Goal: Download file/media

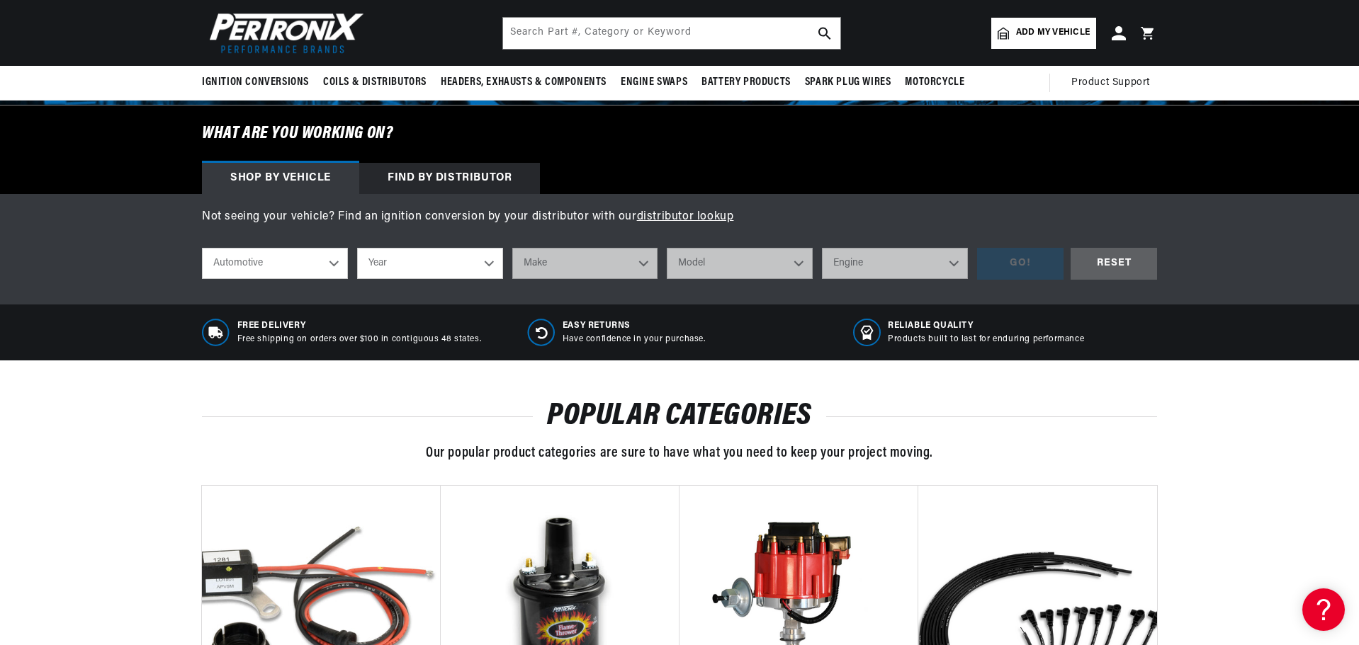
scroll to position [71, 0]
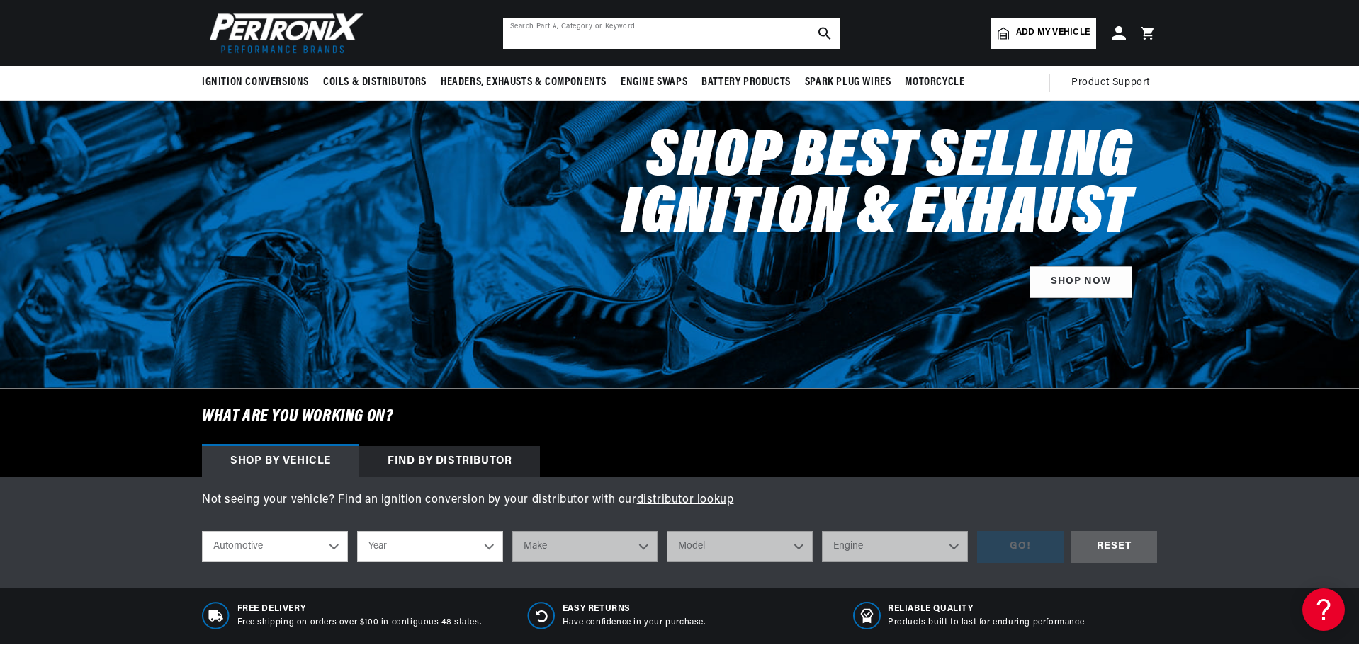
click at [623, 21] on input "text" at bounding box center [671, 33] width 337 height 31
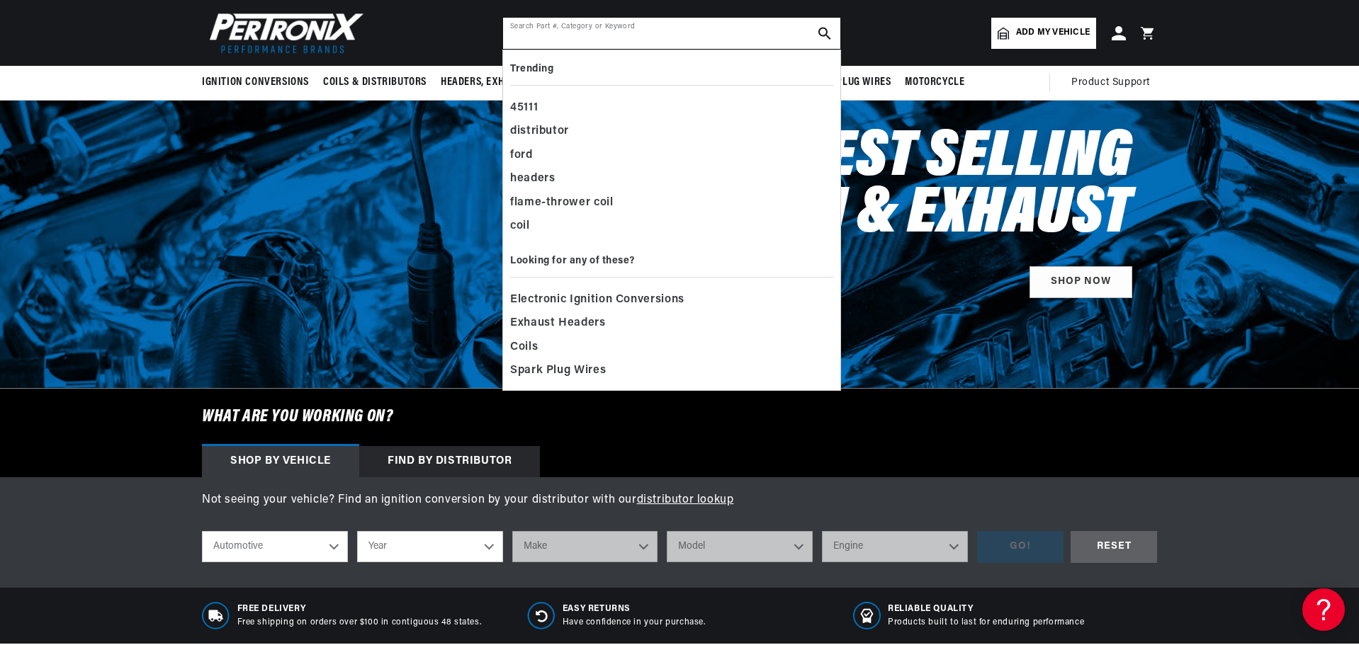
paste input "1624S-1"
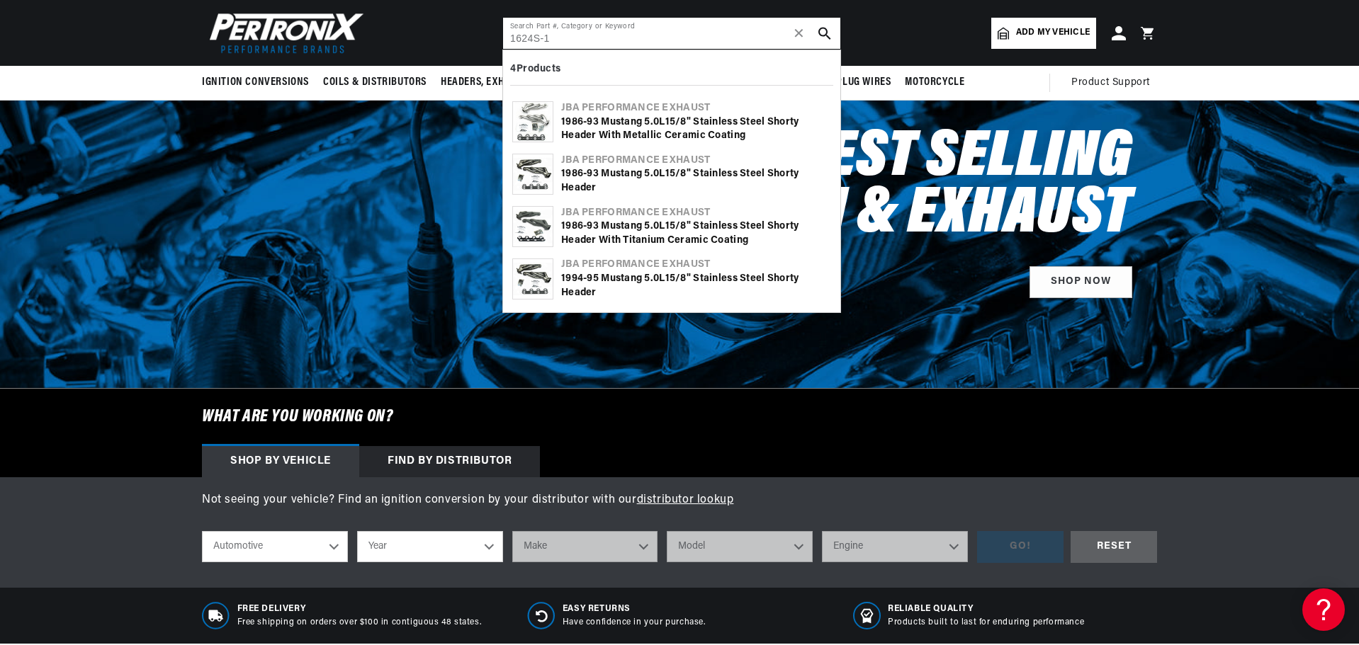
scroll to position [0, 429]
type input "1624S-1"
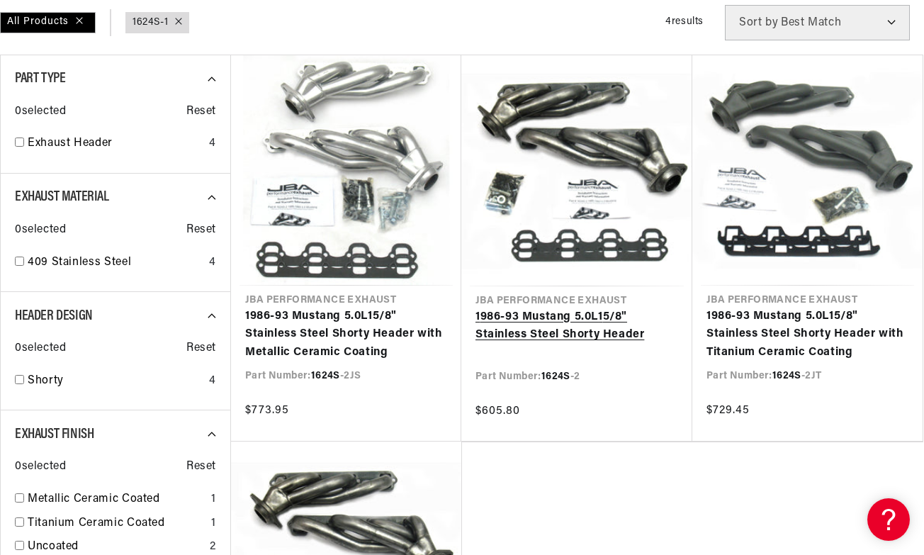
scroll to position [0, 429]
click at [565, 329] on link "1 986-93 Mustang 5.0L 1 5/8" Stainless Steel Shorty Header" at bounding box center [576, 326] width 203 height 36
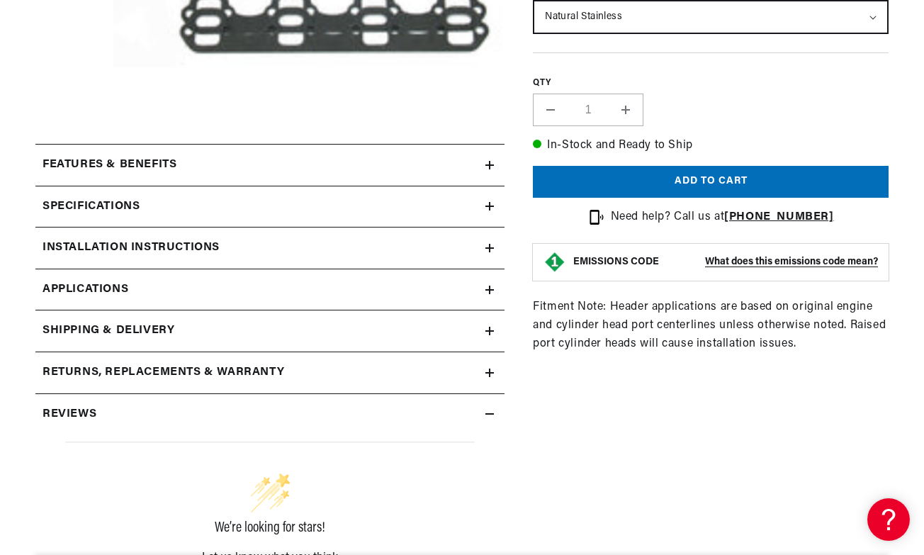
click at [184, 257] on h2 "Installation instructions" at bounding box center [131, 248] width 177 height 18
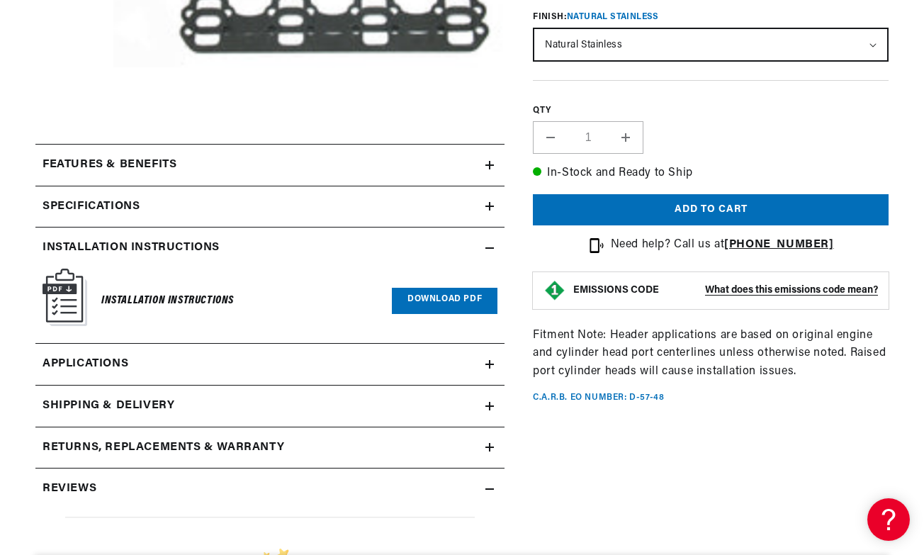
click at [451, 293] on link "Download PDF" at bounding box center [445, 301] width 106 height 26
